Goal: Transaction & Acquisition: Purchase product/service

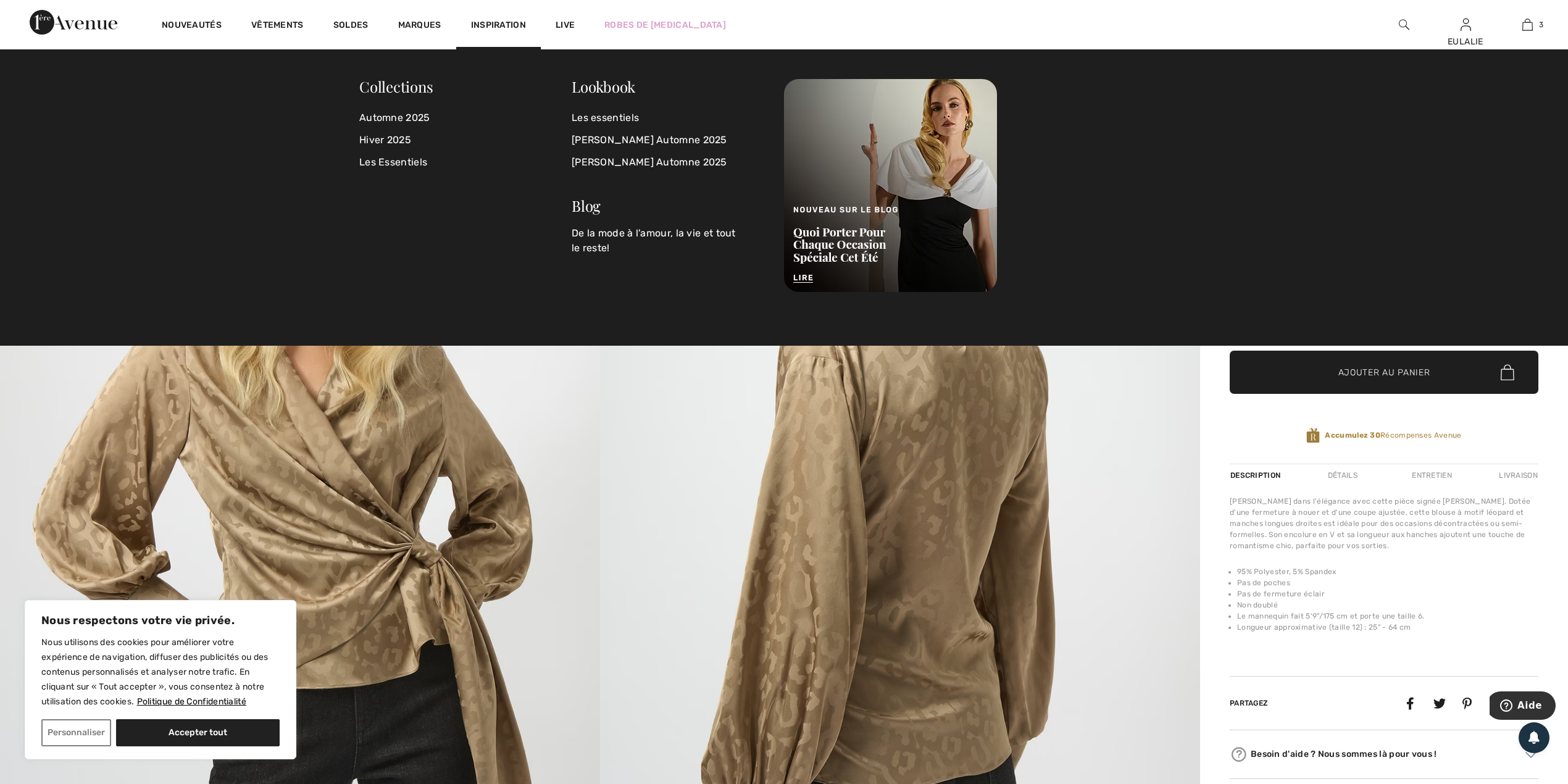
click at [1037, 561] on img at bounding box center [900, 523] width 600 height 899
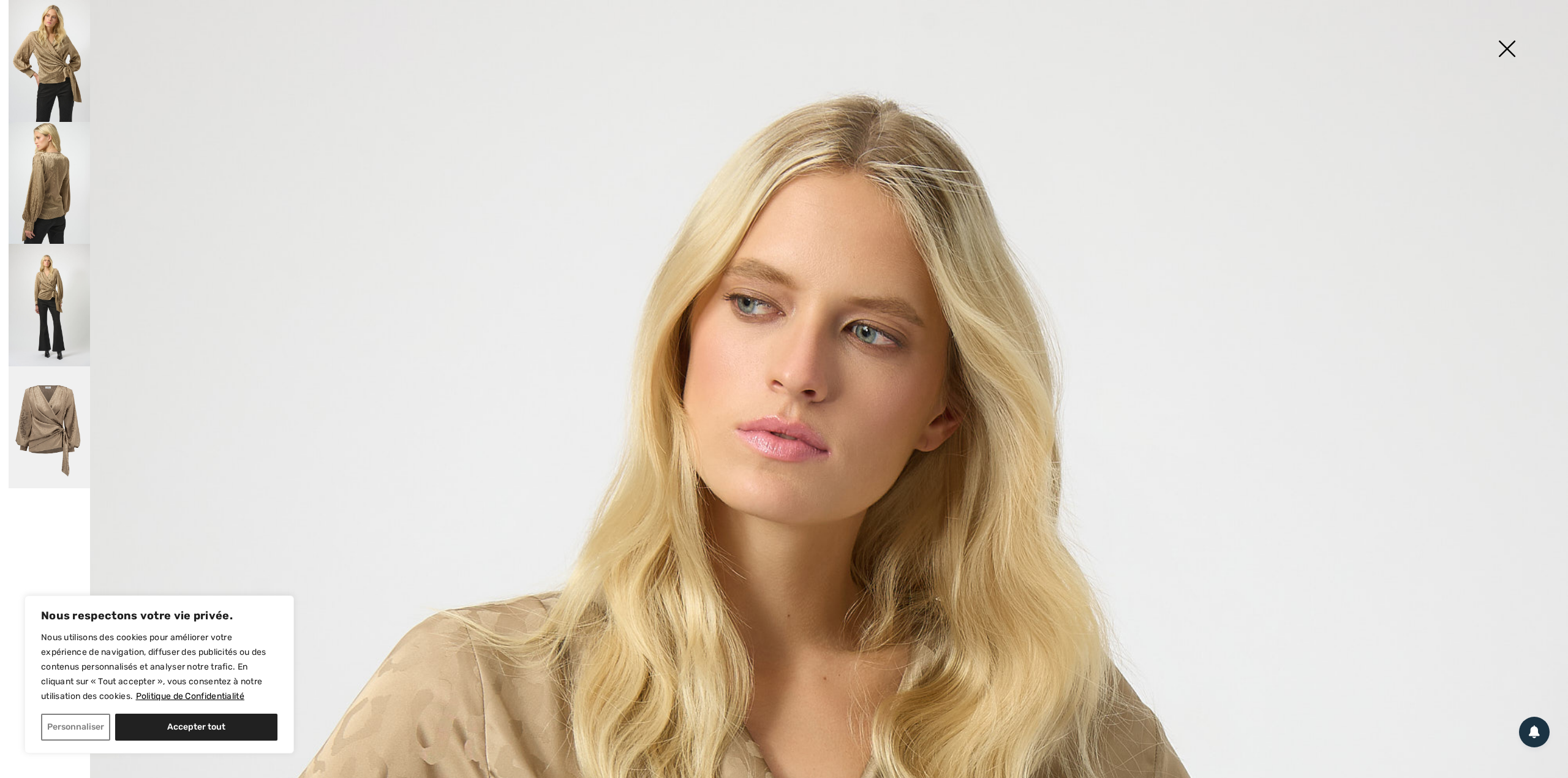
click at [1510, 45] on img at bounding box center [1506, 50] width 61 height 63
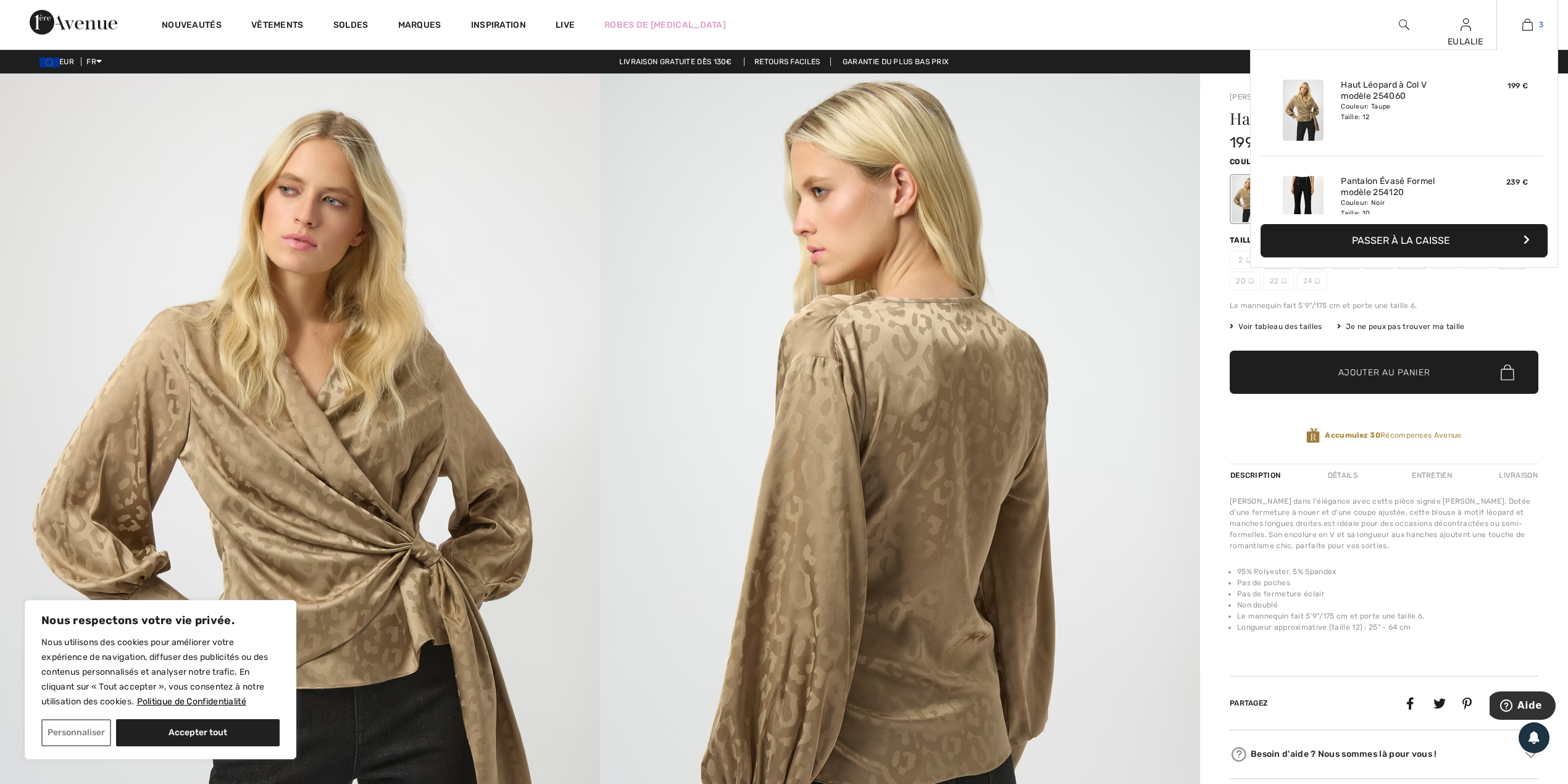
click at [1525, 28] on img at bounding box center [1527, 24] width 10 height 15
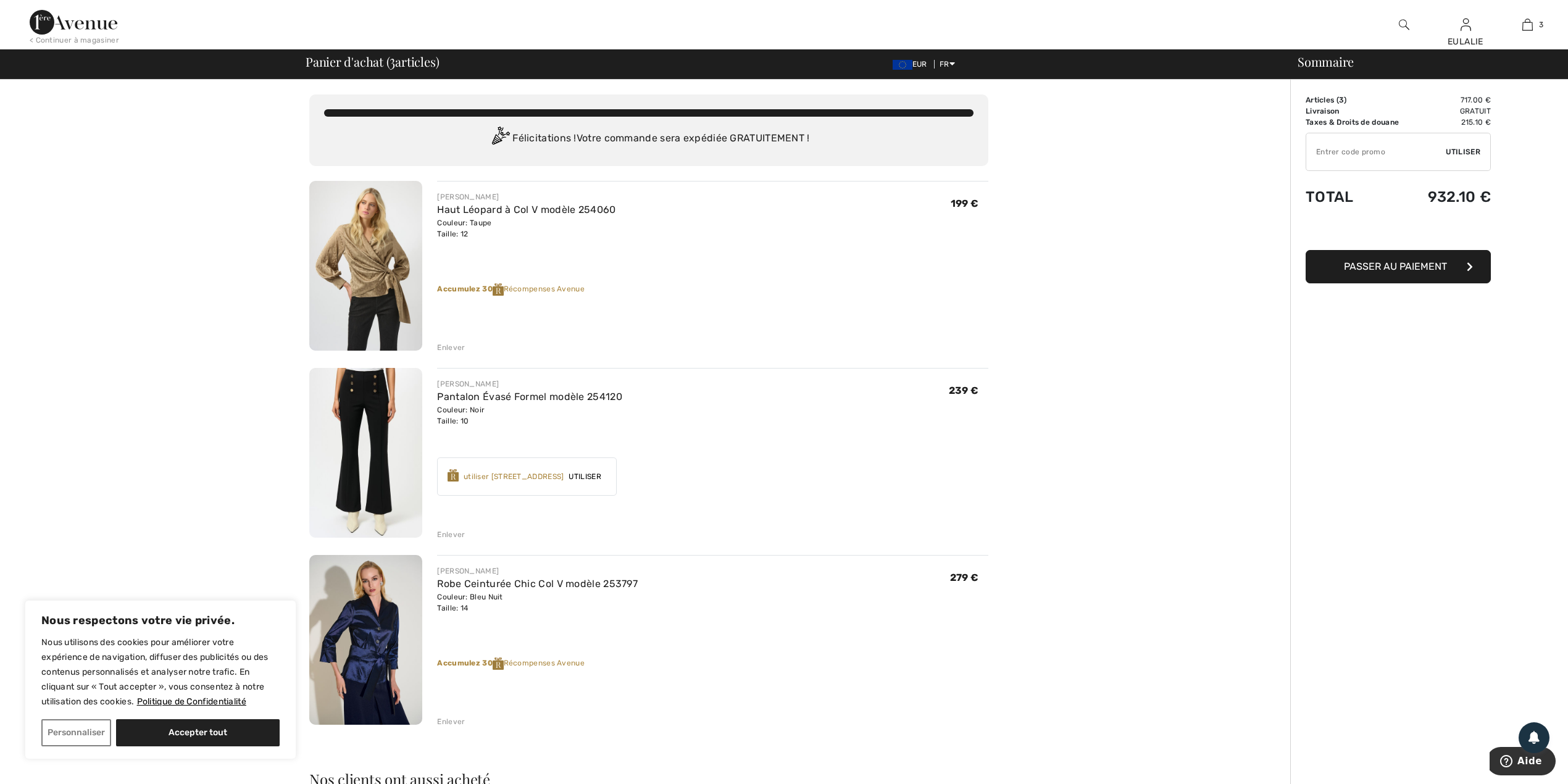
click at [452, 722] on div "Enlever" at bounding box center [451, 721] width 28 height 11
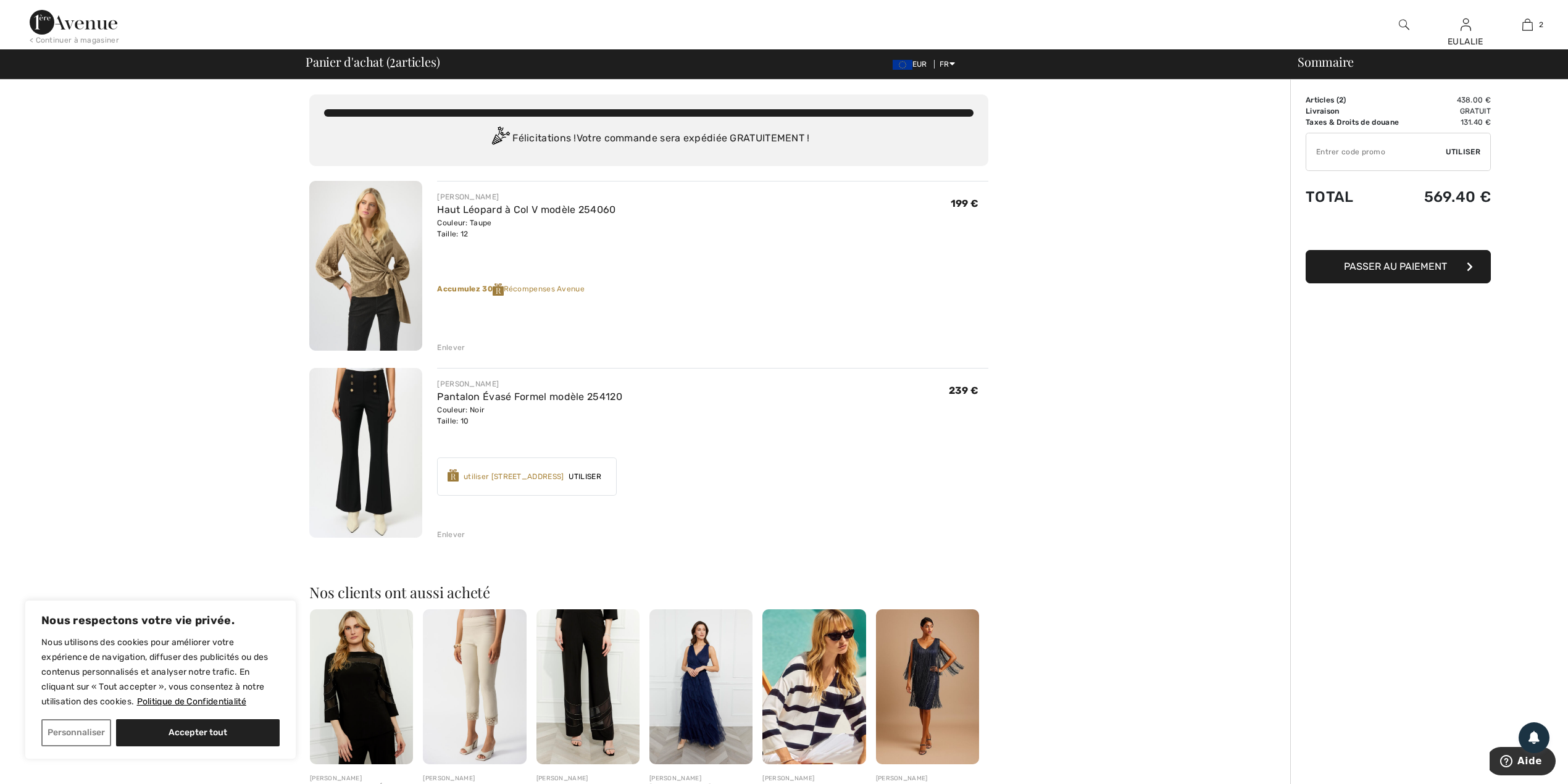
click at [1199, 432] on div "Vous n'êtes qu'à 0.00 € de la LIVRAISON GRATUITE! Continuer à magasiner > Félic…" at bounding box center [649, 573] width 1283 height 987
click at [1005, 168] on div "Vous n'êtes qu'à 0.00 € de la LIVRAISON GRATUITE! Continuer à magasiner > Félic…" at bounding box center [649, 573] width 1283 height 987
click at [1150, 665] on div "Vous n'êtes qu'à 0.00 € de la LIVRAISON GRATUITE! Continuer à magasiner > Félic…" at bounding box center [649, 573] width 1283 height 987
click at [1465, 440] on div "Sommaire Description Articles ( 2 ) 438.00 € Code promo 0.00 € Livraison Gratui…" at bounding box center [1428, 573] width 277 height 987
click at [359, 394] on img at bounding box center [366, 453] width 113 height 169
